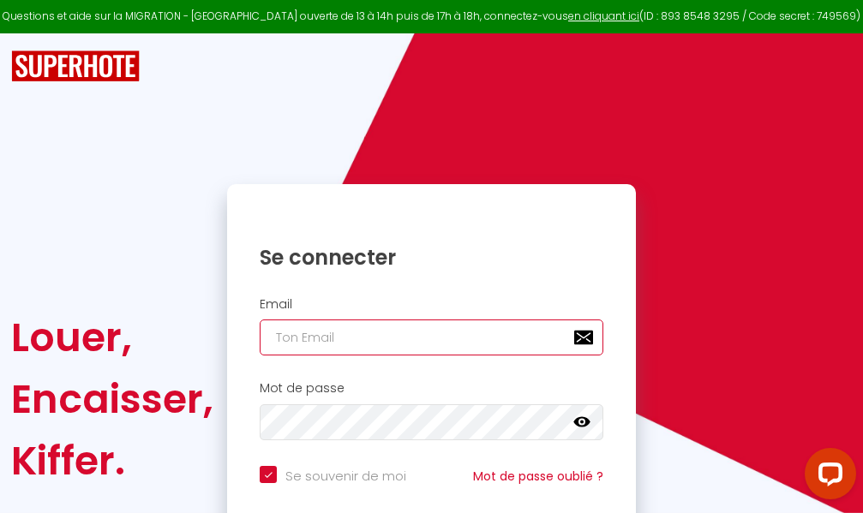
click at [397, 336] on input "email" at bounding box center [431, 337] width 343 height 36
type input "m"
checkbox input "true"
type input "ma"
checkbox input "true"
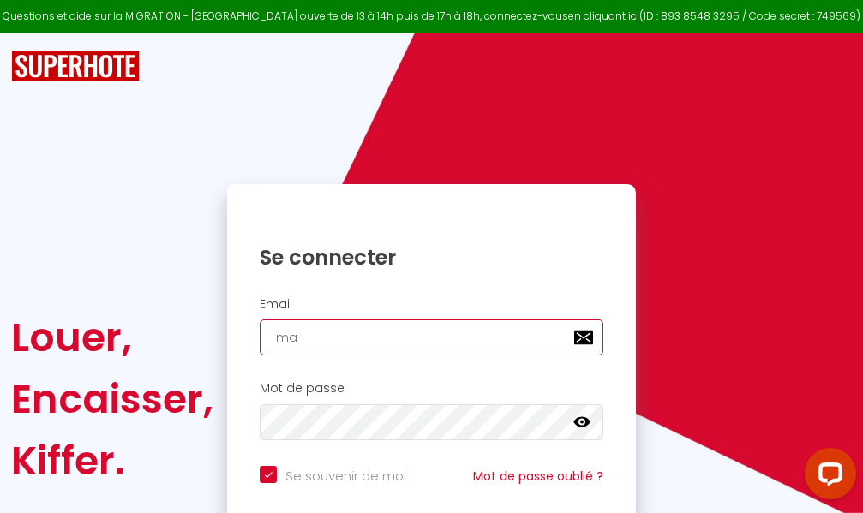
type input "mar"
checkbox input "true"
type input "marc"
checkbox input "true"
type input "marcd"
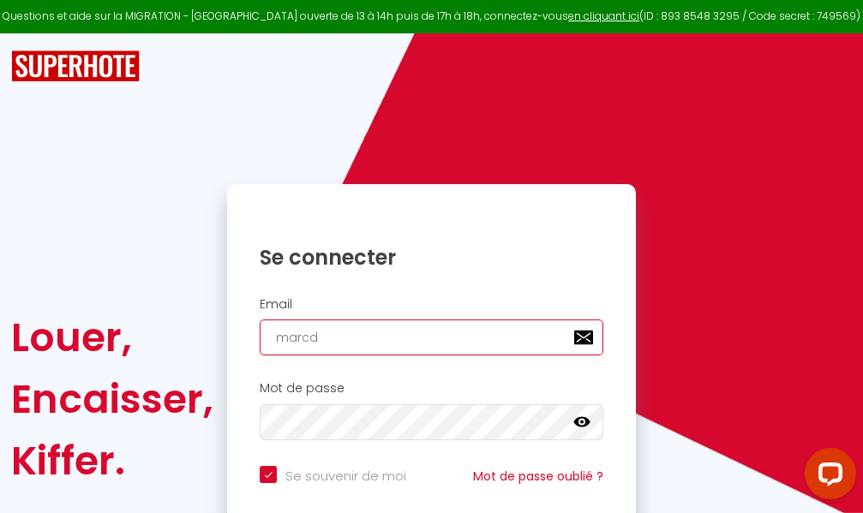
checkbox input "true"
type input "marcdp"
checkbox input "true"
type input "marcdpo"
checkbox input "true"
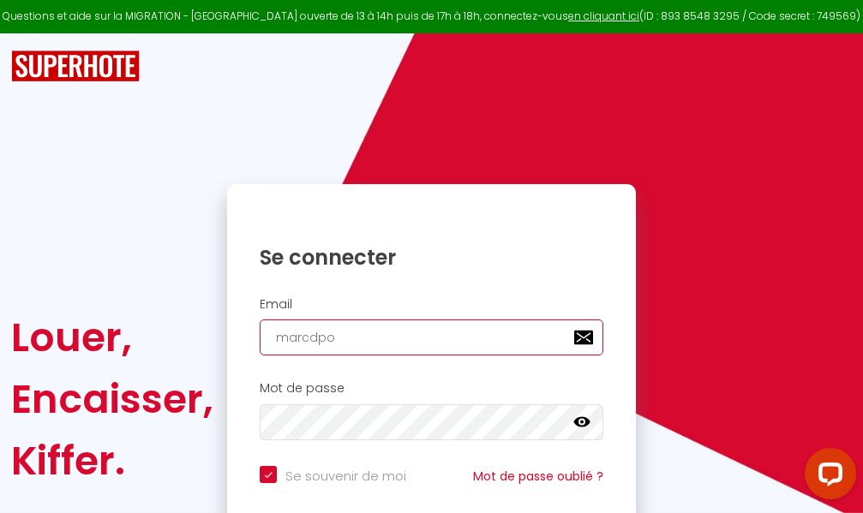
type input "marcdpoz"
checkbox input "true"
type input "marcdpoz."
checkbox input "true"
type input "marcdpoz.l"
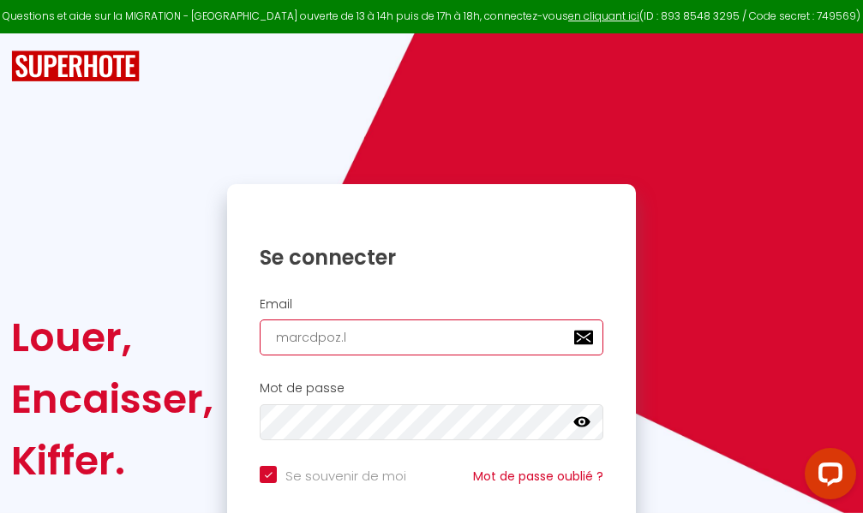
checkbox input "true"
type input "marcdpoz.lo"
checkbox input "true"
type input "marcdpoz.loc"
checkbox input "true"
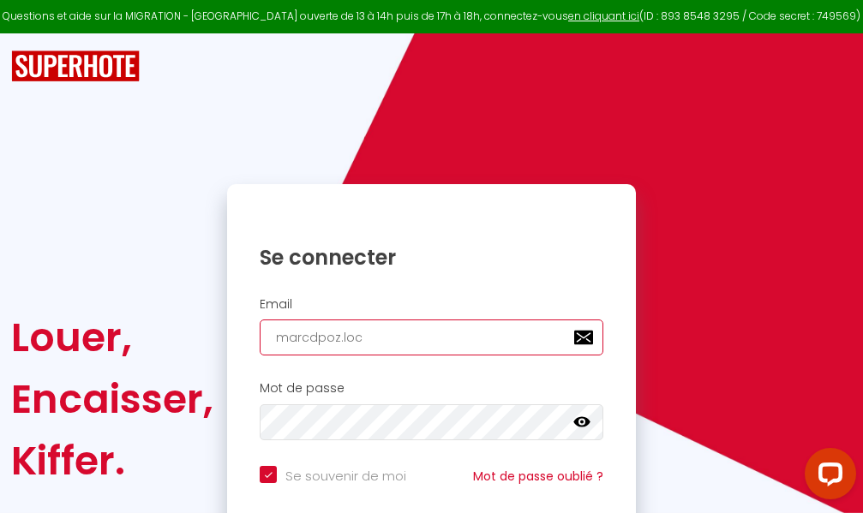
type input "marcdpoz.loca"
checkbox input "true"
type input "marcdpoz.locat"
checkbox input "true"
type input "marcdpoz.locati"
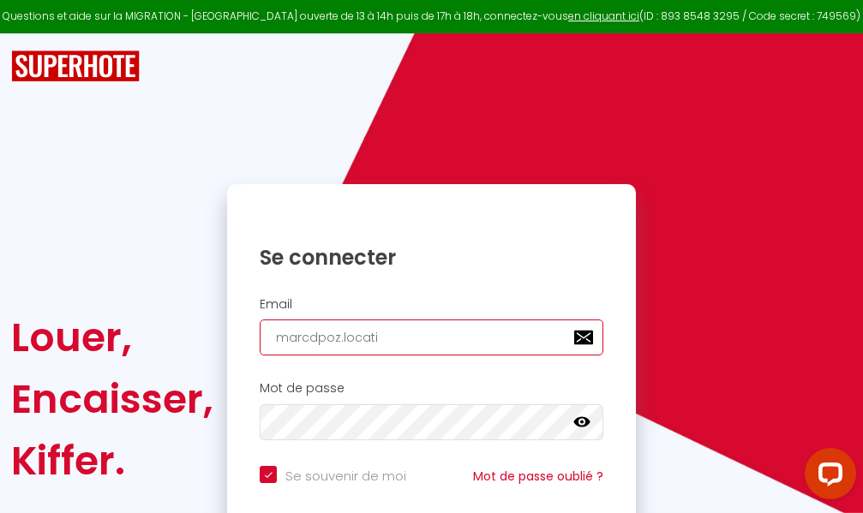
checkbox input "true"
type input "marcdpoz.locatio"
checkbox input "true"
type input "marcdpoz.location"
checkbox input "true"
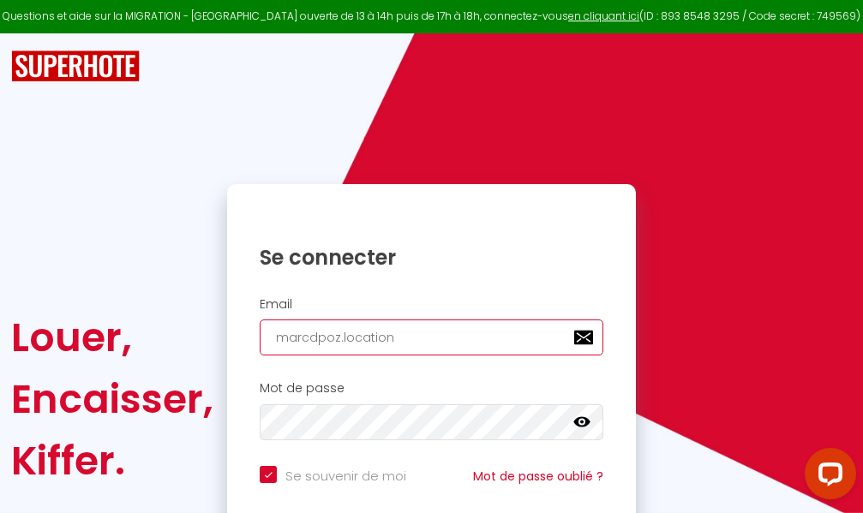
type input "marcdpoz.location@"
checkbox input "true"
type input "marcdpoz.location@g"
checkbox input "true"
type input "marcdpoz.location@gm"
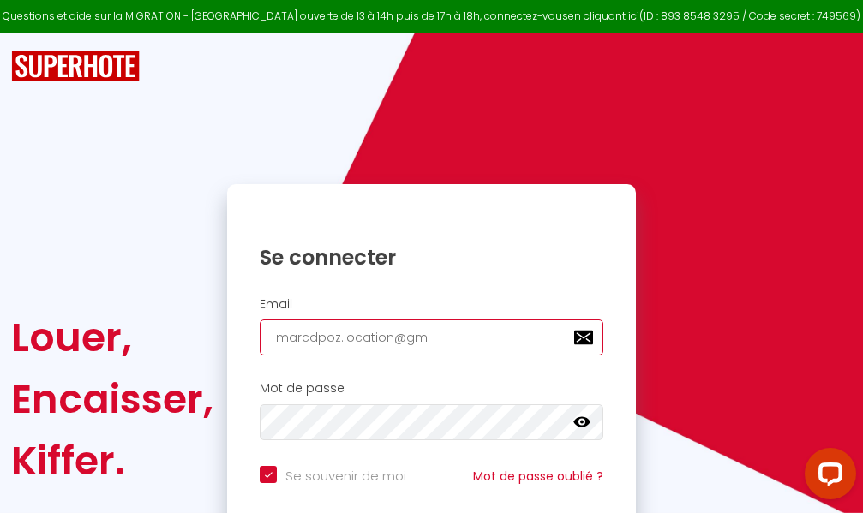
checkbox input "true"
type input "marcdpoz.location@gma"
checkbox input "true"
type input "marcdpoz.location@gmai"
checkbox input "true"
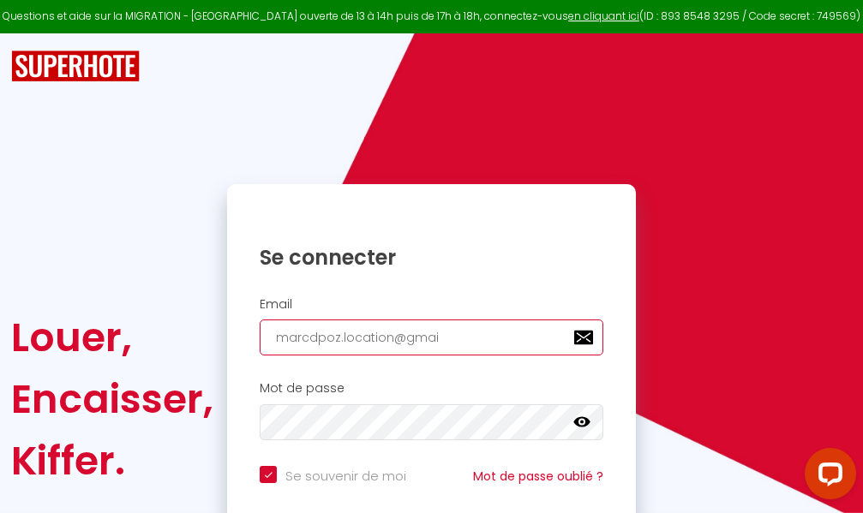
type input "[EMAIL_ADDRESS]"
checkbox input "true"
type input "[EMAIL_ADDRESS]."
checkbox input "true"
type input "marcdpoz.location@gmail.c"
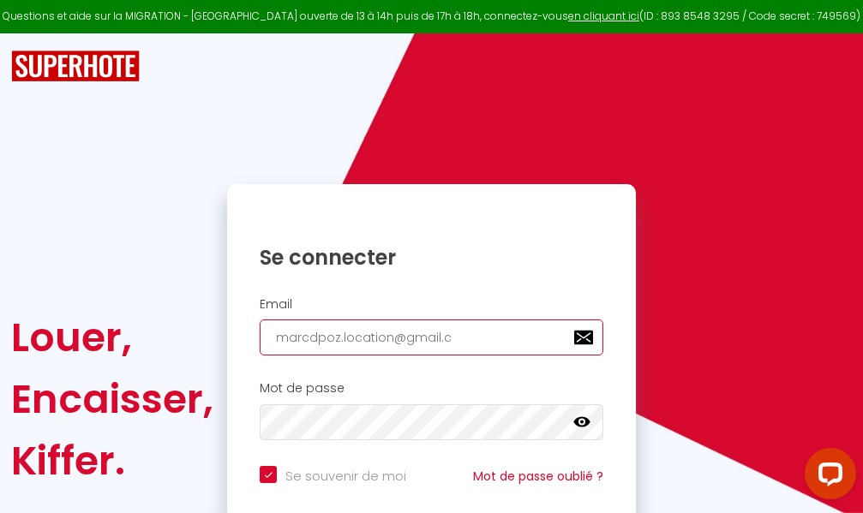
checkbox input "true"
type input "[EMAIL_ADDRESS][DOMAIN_NAME]"
checkbox input "true"
type input "[EMAIL_ADDRESS][DOMAIN_NAME]"
checkbox input "true"
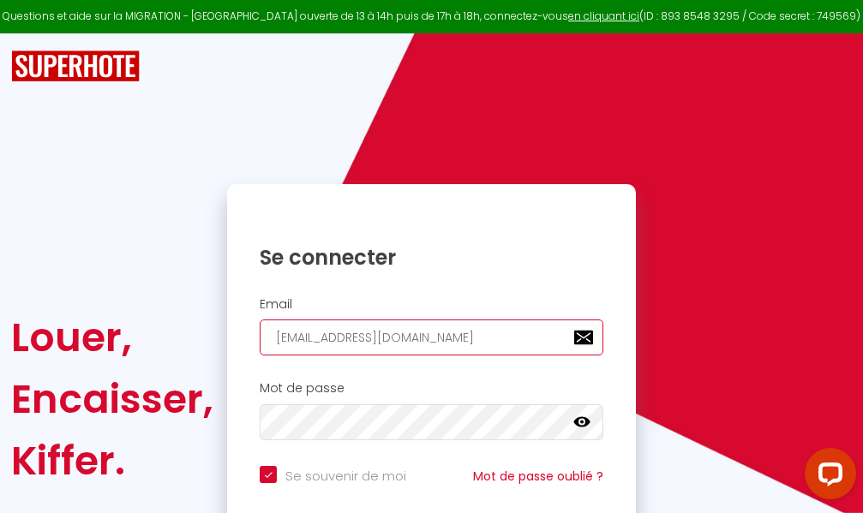
type input "[EMAIL_ADDRESS][DOMAIN_NAME]"
click at [441, 343] on input "email" at bounding box center [431, 337] width 343 height 36
